Goal: Task Accomplishment & Management: Use online tool/utility

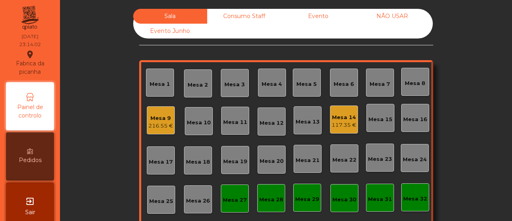
click at [407, 197] on div "Mesa 32" at bounding box center [415, 198] width 24 height 8
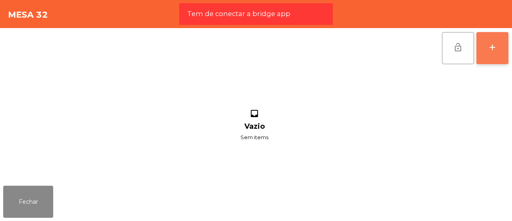
click at [483, 44] on button "add" at bounding box center [493, 48] width 32 height 32
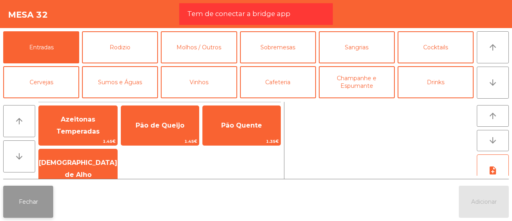
click at [29, 196] on button "Fechar" at bounding box center [28, 201] width 50 height 32
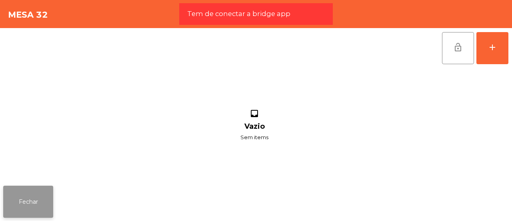
click at [34, 205] on button "Fechar" at bounding box center [28, 201] width 50 height 32
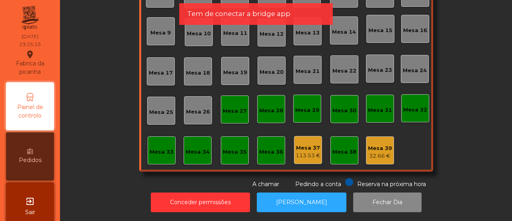
scroll to position [94, 0]
click at [378, 154] on div "Mesa 39 32.66 €" at bounding box center [380, 150] width 28 height 28
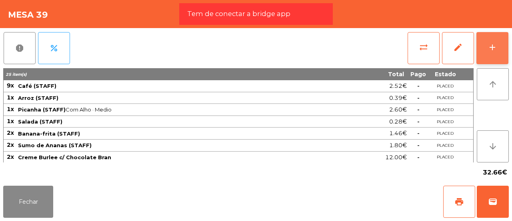
click at [491, 49] on div "add" at bounding box center [493, 47] width 10 height 10
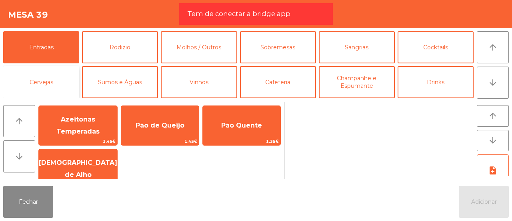
click at [44, 83] on button "Cervejas" at bounding box center [41, 82] width 76 height 32
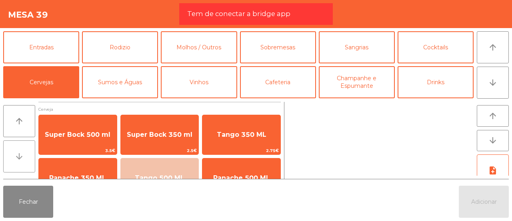
click at [18, 150] on button "arrow_downward" at bounding box center [19, 156] width 32 height 32
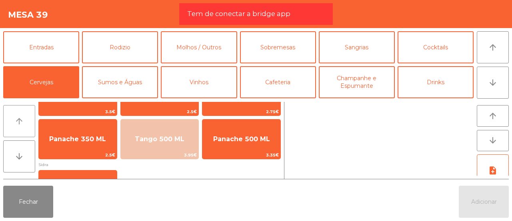
click at [20, 114] on button "arrow_upward" at bounding box center [19, 121] width 32 height 32
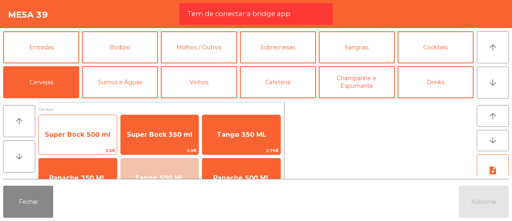
click at [70, 140] on span "Super Bock 500 ml" at bounding box center [78, 135] width 78 height 22
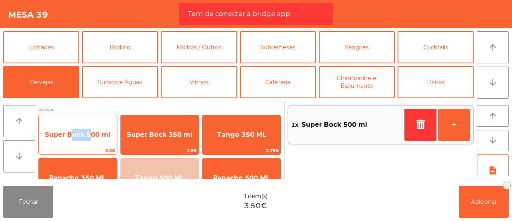
click at [70, 140] on span "Super Bock 500 ml" at bounding box center [78, 135] width 78 height 22
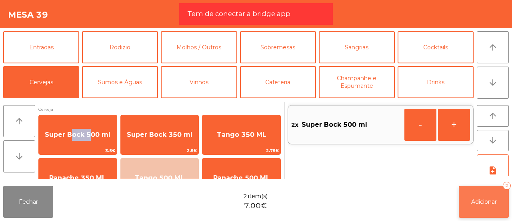
click at [488, 195] on button "Adicionar 2" at bounding box center [484, 201] width 50 height 32
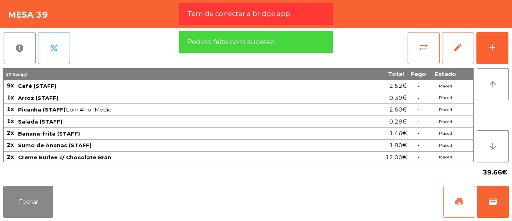
click at [459, 204] on span "print" at bounding box center [460, 202] width 10 height 10
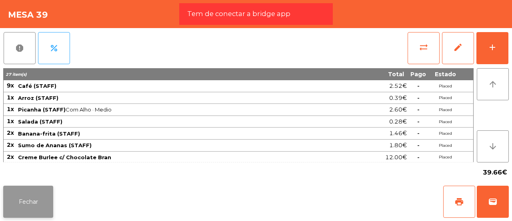
click at [21, 204] on button "Fechar" at bounding box center [28, 201] width 50 height 32
